Goal: Book appointment/travel/reservation

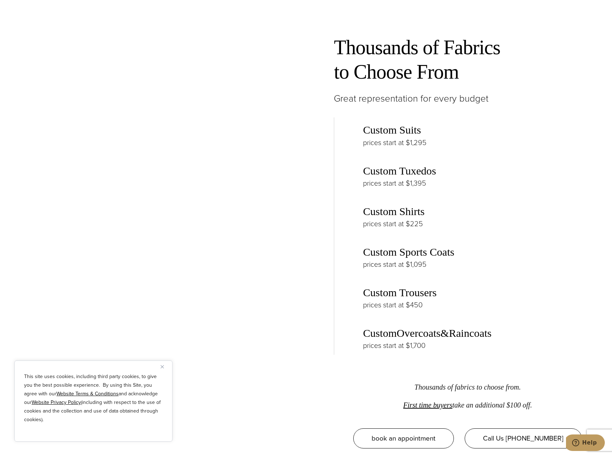
scroll to position [1222, 0]
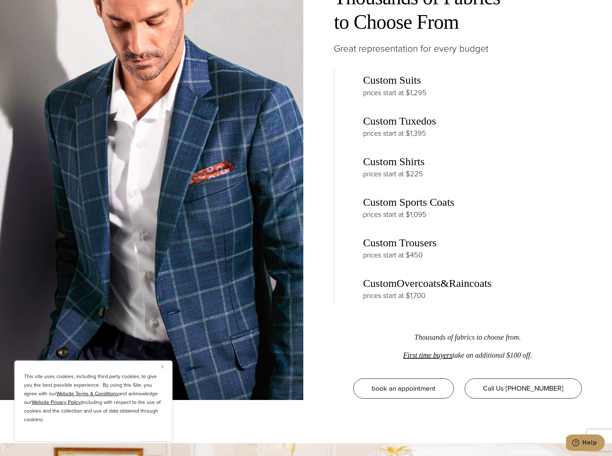
click at [373, 81] on link "Custom Suits" at bounding box center [392, 80] width 58 height 12
drag, startPoint x: 0, startPoint y: 0, endPoint x: 227, endPoint y: 144, distance: 269.4
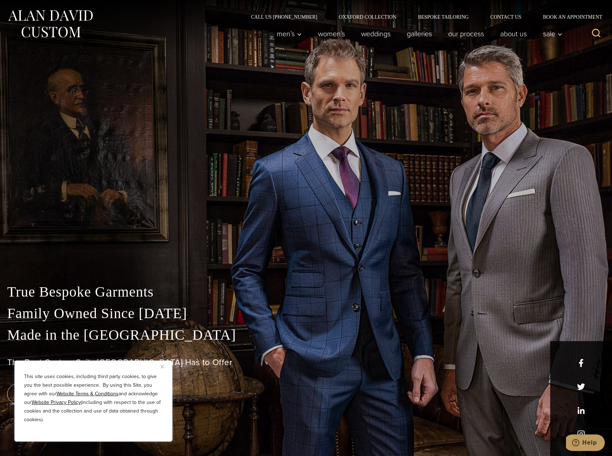
click at [162, 136] on div "True Bespoke Garments Family Owned Since 1913 Made in the United States The Bes…" at bounding box center [306, 228] width 612 height 456
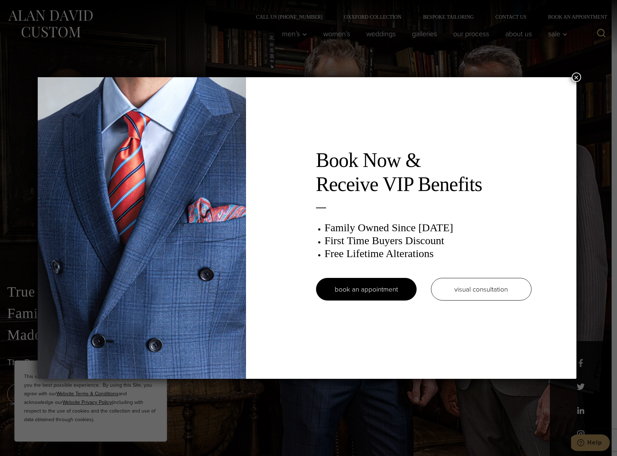
drag, startPoint x: 198, startPoint y: 44, endPoint x: 188, endPoint y: 5, distance: 39.7
click at [198, 43] on div "Book Now & Receive VIP Benefits Family Owned Since 1913 First Time Buyers Disco…" at bounding box center [308, 228] width 617 height 456
